Goal: Task Accomplishment & Management: Manage account settings

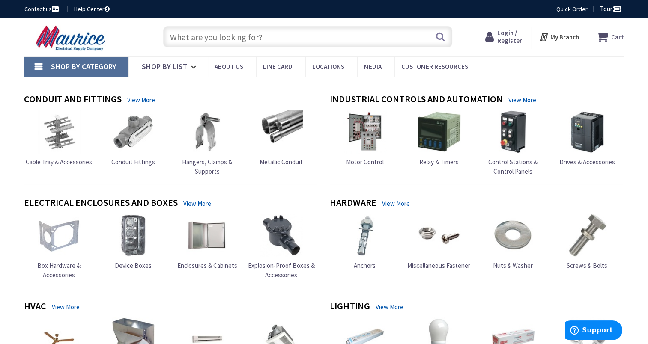
click at [516, 34] on strong "Login / Register Login" at bounding box center [509, 36] width 25 height 15
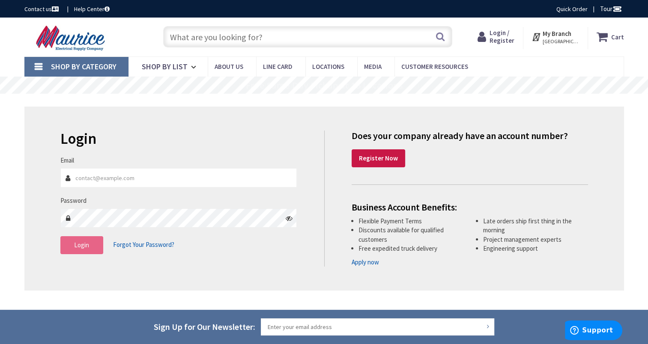
type input "[EMAIL_ADDRESS][DOMAIN_NAME]"
click at [92, 242] on button "Login" at bounding box center [81, 245] width 43 height 18
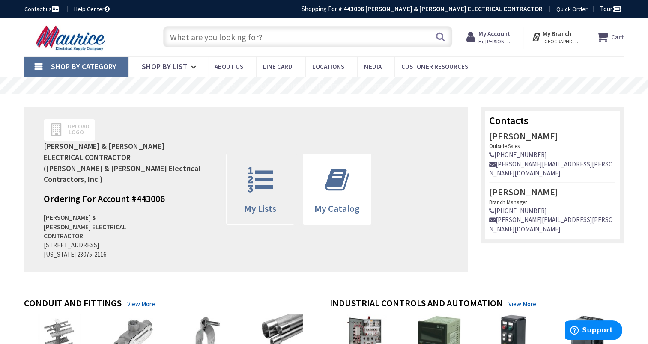
click at [254, 167] on icon at bounding box center [260, 180] width 34 height 26
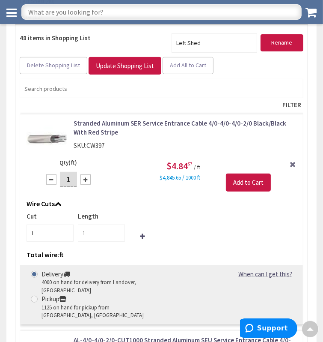
scroll to position [128, 0]
